Goal: Task Accomplishment & Management: Complete application form

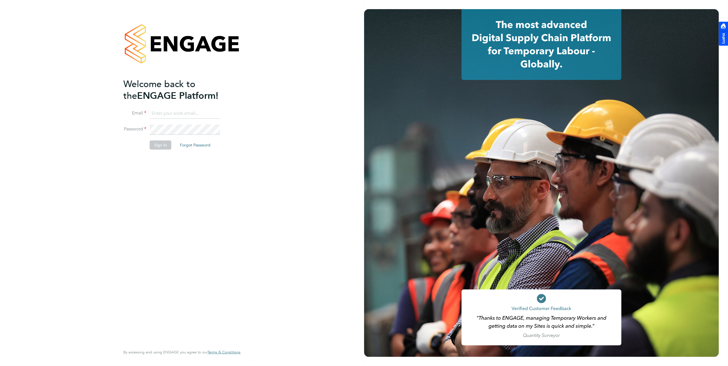
click at [191, 114] on input at bounding box center [185, 113] width 71 height 10
type input "brooke@net-temps.co.uk"
click at [185, 119] on li "Email brooke@net-temps.co.uk" at bounding box center [178, 116] width 111 height 16
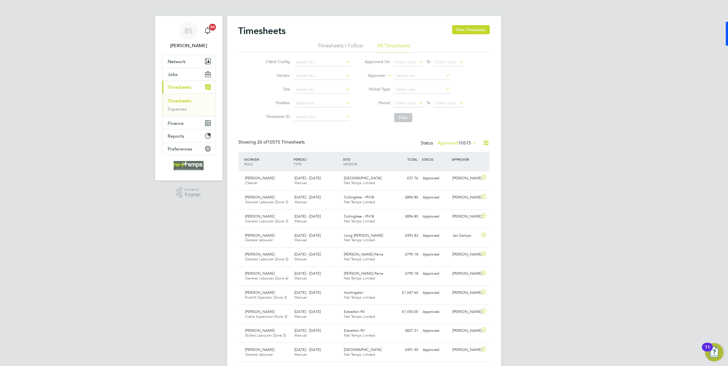
click at [442, 144] on label "Approved 10575" at bounding box center [457, 143] width 40 height 6
click at [448, 168] on li "Submitted" at bounding box center [447, 169] width 26 height 8
click at [188, 57] on button "Network" at bounding box center [188, 61] width 53 height 13
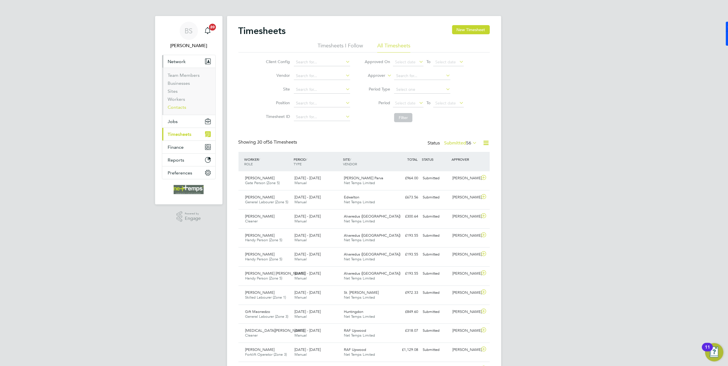
click at [180, 108] on link "Contacts" at bounding box center [177, 106] width 19 height 5
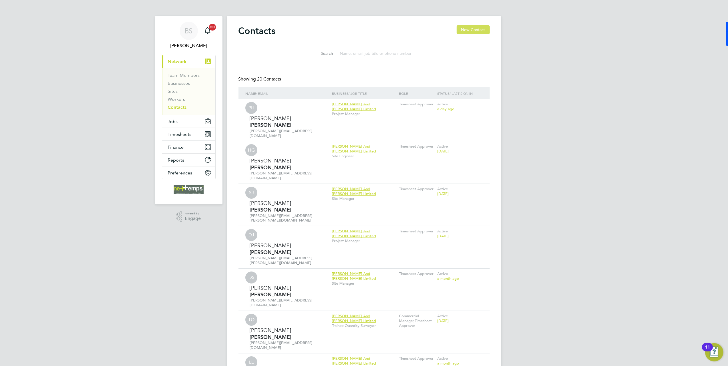
click at [472, 30] on button "New Contact" at bounding box center [472, 29] width 33 height 9
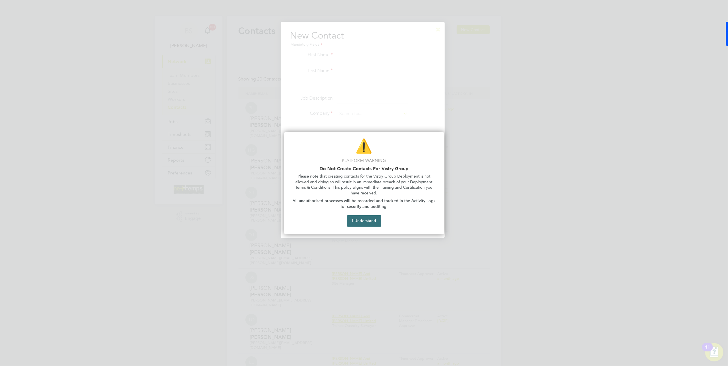
click at [371, 219] on button "I Understand" at bounding box center [364, 220] width 34 height 11
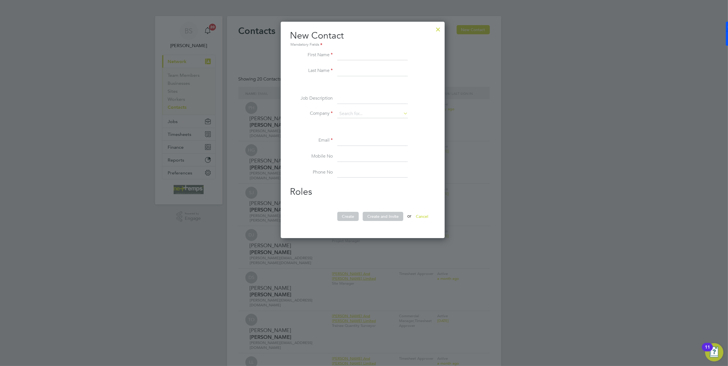
click at [366, 55] on input at bounding box center [372, 55] width 71 height 10
type input "Carly"
type input "Beet"
click at [381, 95] on input at bounding box center [372, 99] width 71 height 10
type input "Quantity Surveyor"
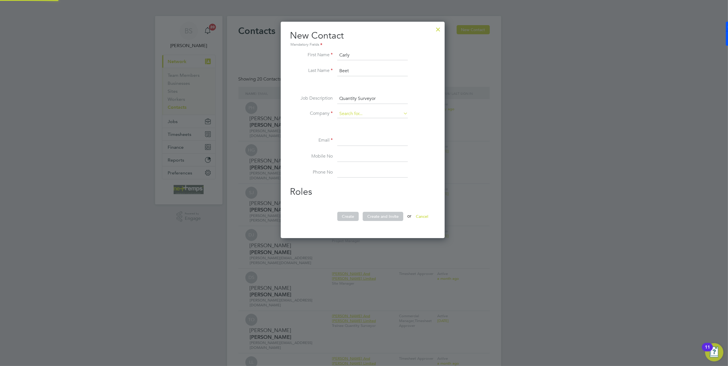
click at [355, 112] on input at bounding box center [372, 114] width 71 height 9
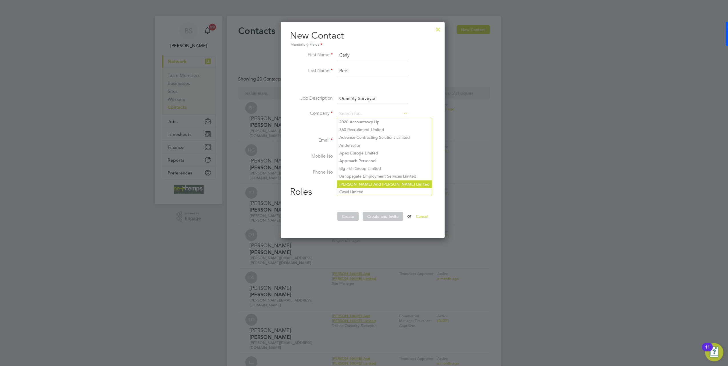
click at [387, 181] on li "Bowmer And Kirkland Limited" at bounding box center [384, 184] width 95 height 8
type input "Bowmer And Kirkland Limited"
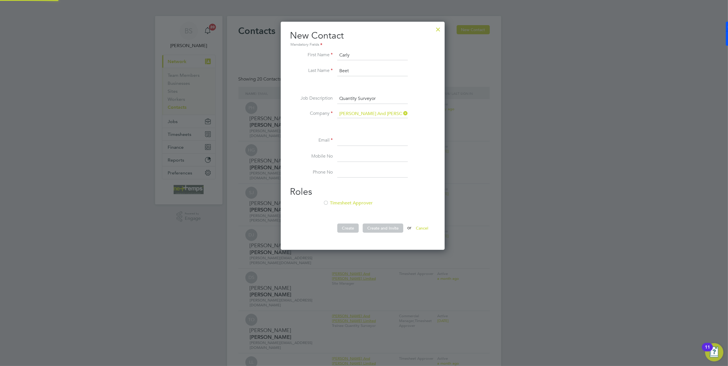
click at [364, 138] on input at bounding box center [372, 141] width 71 height 10
type input "c.beet@net-temps.co.uk"
click at [358, 206] on li "Timesheet Approver" at bounding box center [363, 206] width 146 height 12
click at [381, 228] on button "Create and Invite" at bounding box center [382, 227] width 41 height 9
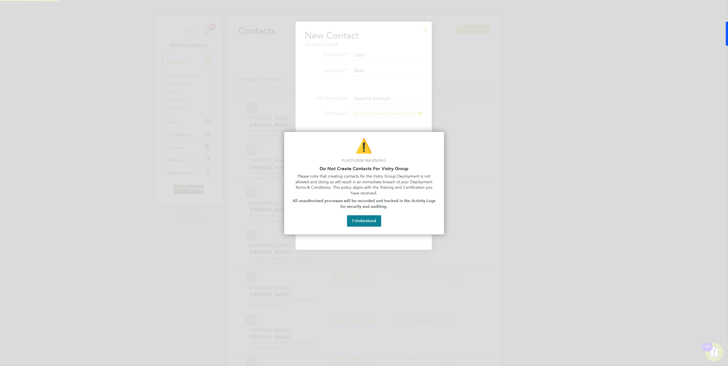
click at [363, 215] on div "⚠️ Platform Warning Do Not Create Contacts For Vistry Group Please note that cr…" at bounding box center [364, 183] width 160 height 102
click at [364, 220] on button "I Understand" at bounding box center [364, 220] width 34 height 11
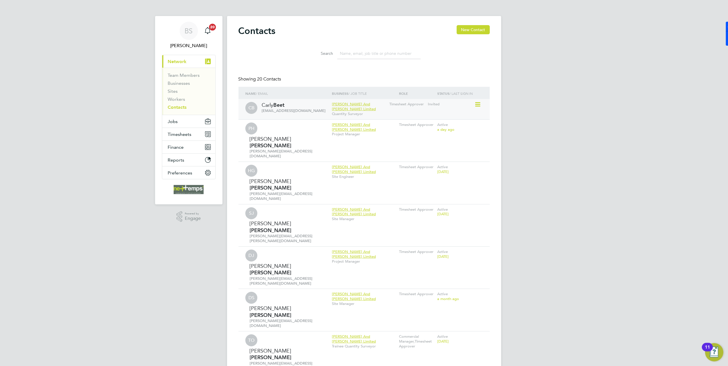
click at [297, 106] on div "Carly Beet" at bounding box center [294, 105] width 64 height 7
click at [478, 104] on icon at bounding box center [477, 104] width 6 height 7
click at [478, 28] on button "New Contact" at bounding box center [472, 29] width 33 height 9
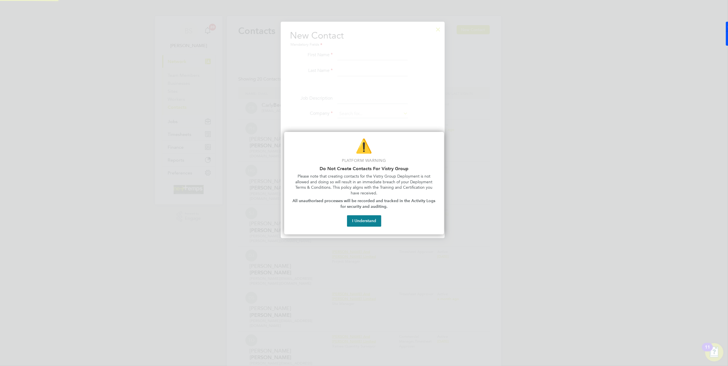
scroll to position [217, 166]
click at [368, 219] on button "I Understand" at bounding box center [364, 220] width 34 height 11
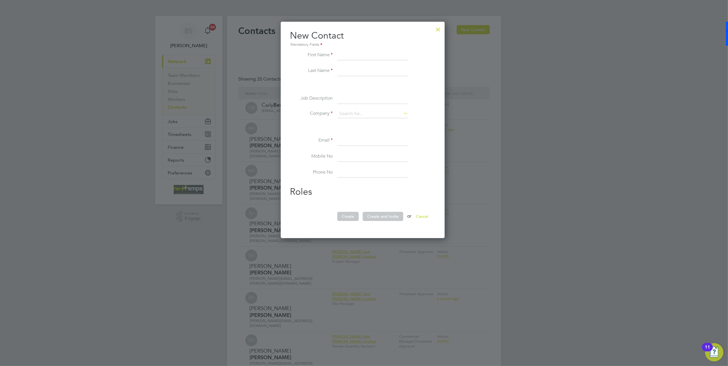
click at [380, 51] on input at bounding box center [372, 55] width 71 height 10
type input "Lily"
click at [362, 140] on input at bounding box center [372, 141] width 71 height 10
paste input "l.shepperson@bandk.co.uk"
type input "l.shepperson@bandk.co.uk"
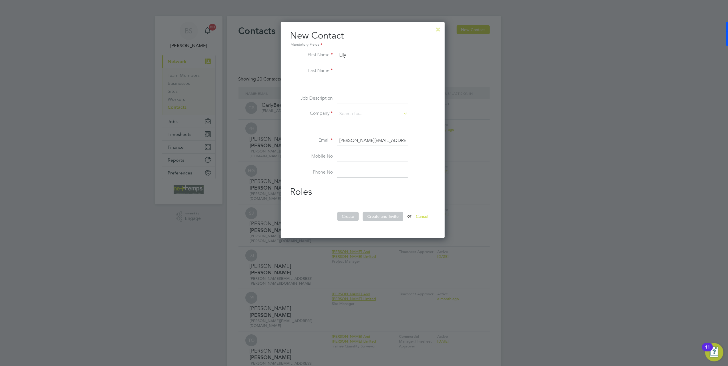
click at [365, 72] on input at bounding box center [372, 71] width 71 height 10
type input "Shepperson"
click at [356, 97] on input at bounding box center [372, 99] width 71 height 10
type input "Quantity Surveyor"
click at [346, 108] on li "Job Description Quantity Surveyor" at bounding box center [363, 102] width 146 height 16
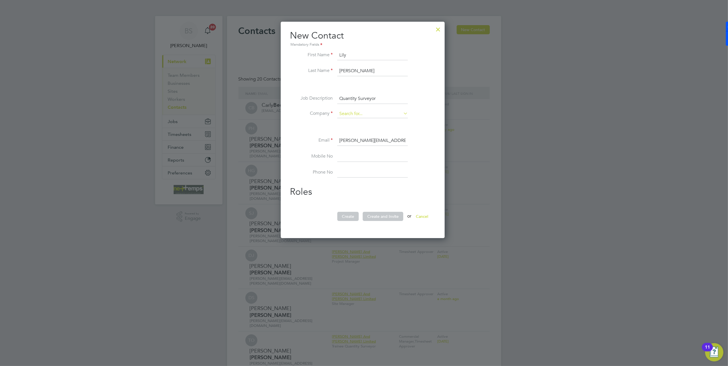
click at [347, 113] on input at bounding box center [372, 114] width 71 height 9
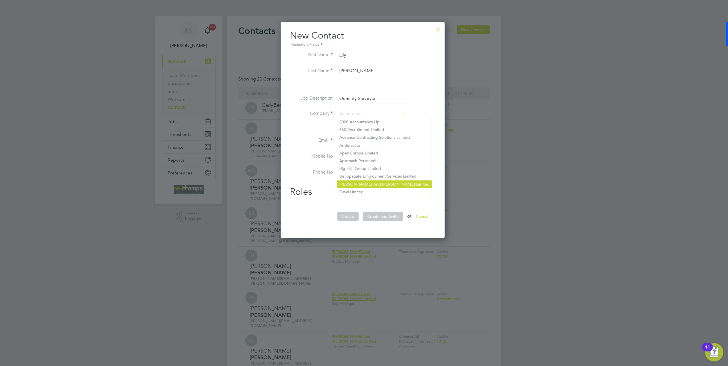
click at [392, 181] on li "Bowmer And Kirkland Limited" at bounding box center [384, 184] width 95 height 8
type input "Bowmer And Kirkland Limited"
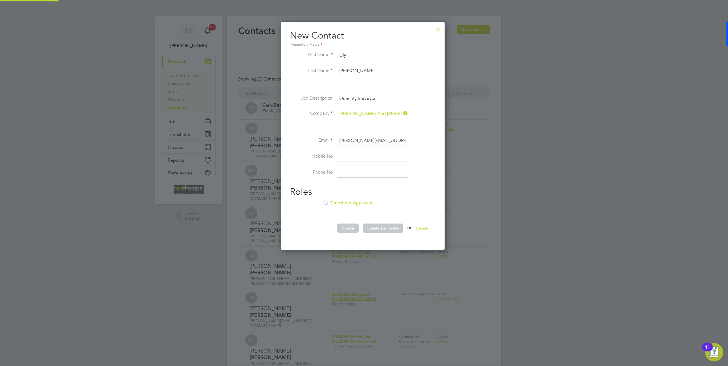
scroll to position [229, 166]
click at [358, 156] on input at bounding box center [372, 157] width 71 height 10
drag, startPoint x: 304, startPoint y: 195, endPoint x: 313, endPoint y: 199, distance: 10.2
click at [304, 195] on h2 "Roles" at bounding box center [363, 192] width 146 height 12
click at [333, 202] on li "Timesheet Approver" at bounding box center [363, 206] width 146 height 12
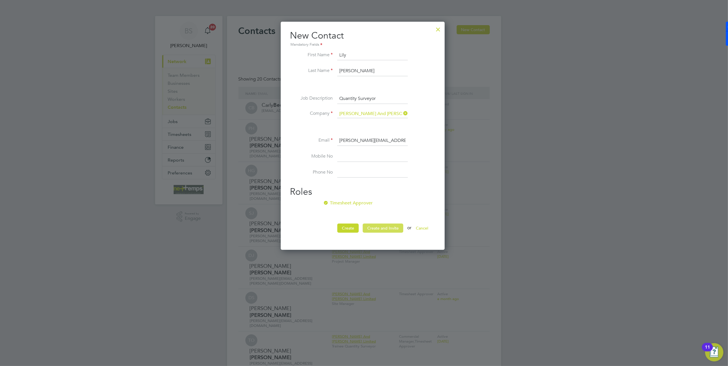
click at [377, 227] on button "Create and Invite" at bounding box center [382, 227] width 41 height 9
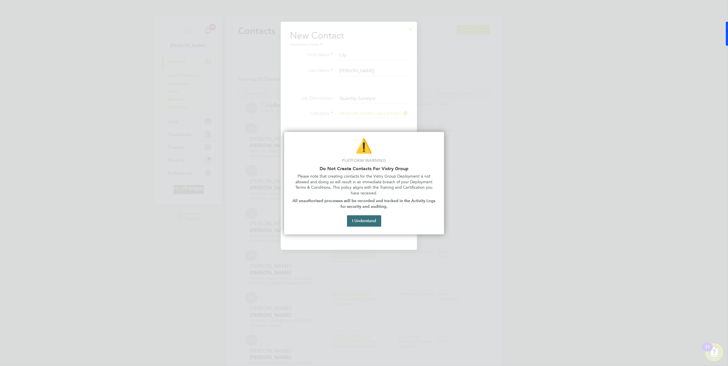
scroll to position [229, 136]
click at [361, 219] on button "I Understand" at bounding box center [364, 220] width 34 height 11
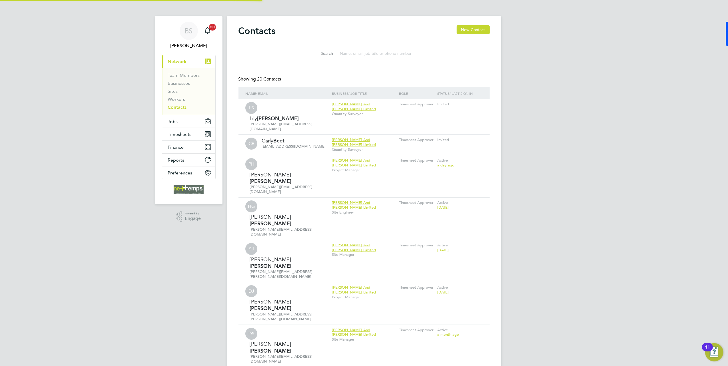
scroll to position [229, 166]
drag, startPoint x: 275, startPoint y: 28, endPoint x: 236, endPoint y: 30, distance: 39.7
drag, startPoint x: 236, startPoint y: 30, endPoint x: 260, endPoint y: 69, distance: 45.4
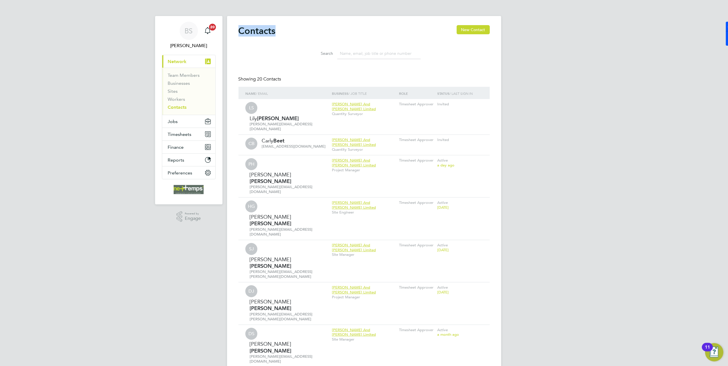
drag, startPoint x: 238, startPoint y: 30, endPoint x: 285, endPoint y: 32, distance: 46.6
click at [285, 32] on div "Contacts New Contact" at bounding box center [363, 33] width 251 height 17
click at [191, 137] on span "Timesheets" at bounding box center [180, 134] width 24 height 5
click at [178, 101] on link "Timesheets" at bounding box center [180, 100] width 24 height 5
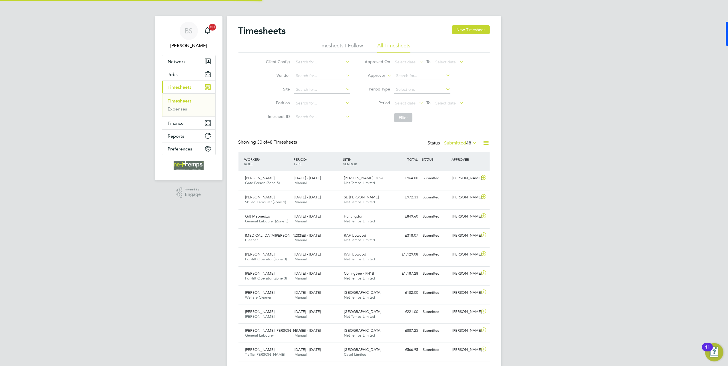
scroll to position [14, 50]
click at [313, 89] on input at bounding box center [322, 90] width 56 height 8
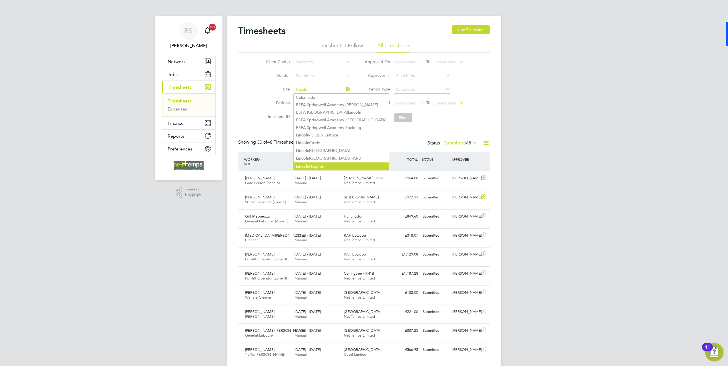
click at [328, 166] on li "Lincoln Hospital" at bounding box center [340, 166] width 95 height 8
type input "Lincoln Hospital"
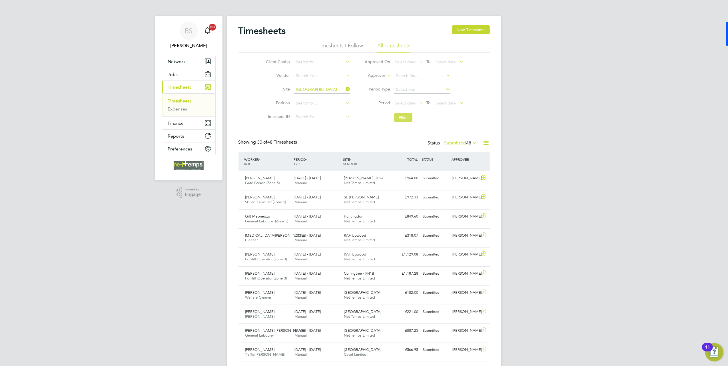
click at [404, 118] on button "Filter" at bounding box center [403, 117] width 18 height 9
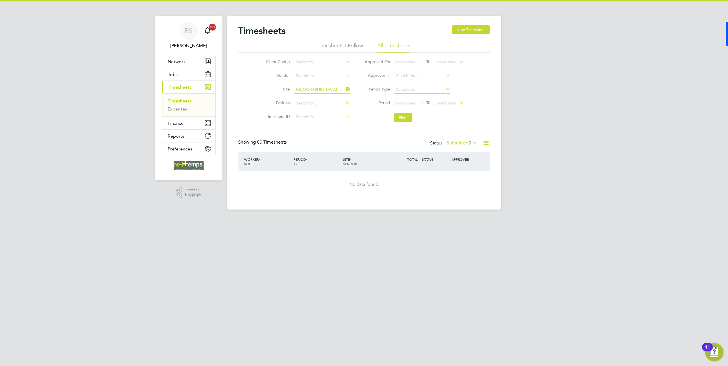
click at [453, 143] on label "Submitted 0" at bounding box center [462, 143] width 30 height 6
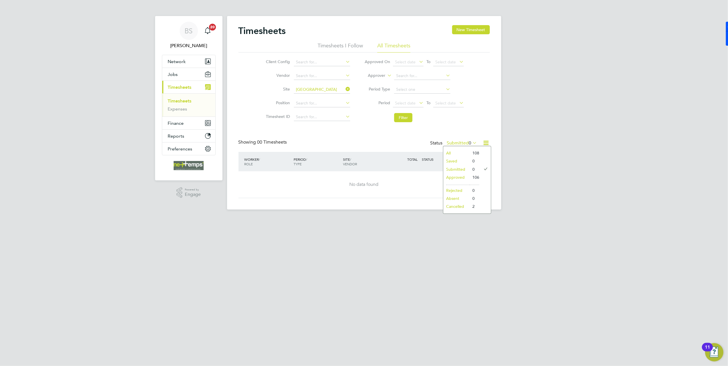
click at [457, 178] on li "Approved" at bounding box center [456, 177] width 26 height 8
click at [535, 156] on div "BS Brooke Sharp Notifications 20 Applications: Network Team Members Businesses …" at bounding box center [364, 109] width 728 height 219
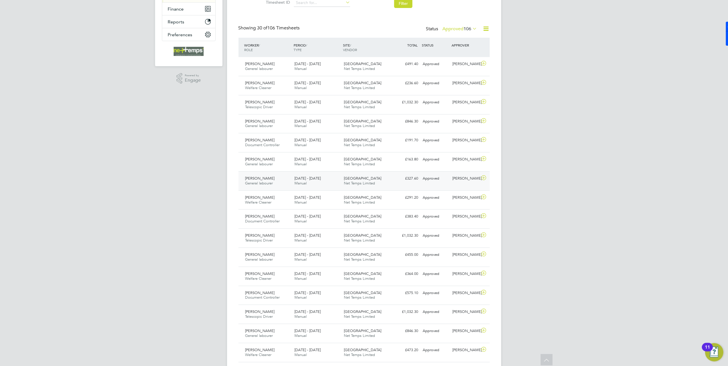
click at [270, 180] on div "Ben Reynolds General labourer 8 - 14 Sep 2025" at bounding box center [267, 181] width 49 height 14
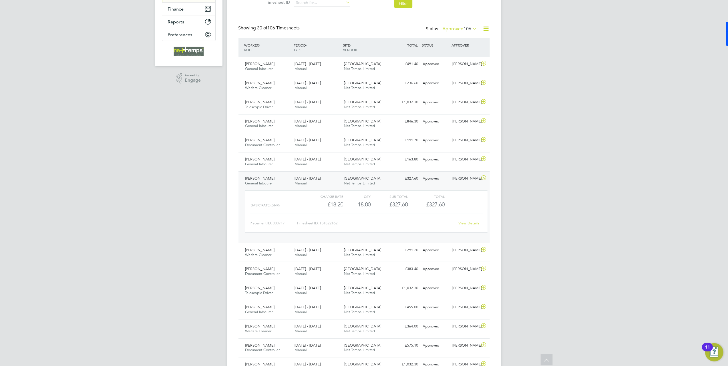
click at [472, 224] on link "View Details" at bounding box center [468, 223] width 21 height 5
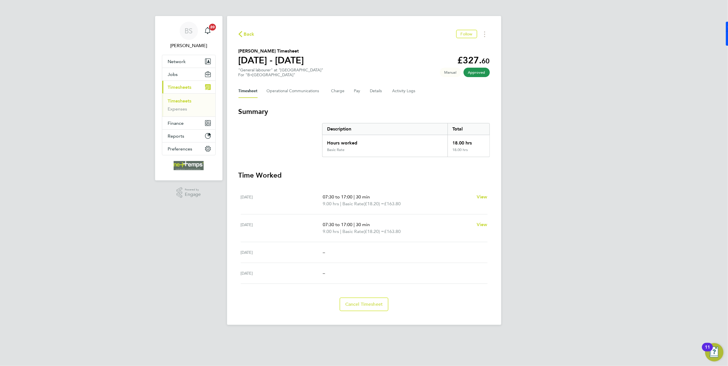
drag, startPoint x: 319, startPoint y: 65, endPoint x: 239, endPoint y: 49, distance: 81.5
click at [239, 49] on section "Ben Reynolds's Timesheet 08 - 14 Sept 2025 £327. 60 "General labourer" at "Linc…" at bounding box center [363, 63] width 251 height 30
click at [121, 305] on div "BS Brooke Sharp Notifications 20 Applications: Network Team Members Businesses …" at bounding box center [364, 167] width 728 height 334
